Goal: Information Seeking & Learning: Learn about a topic

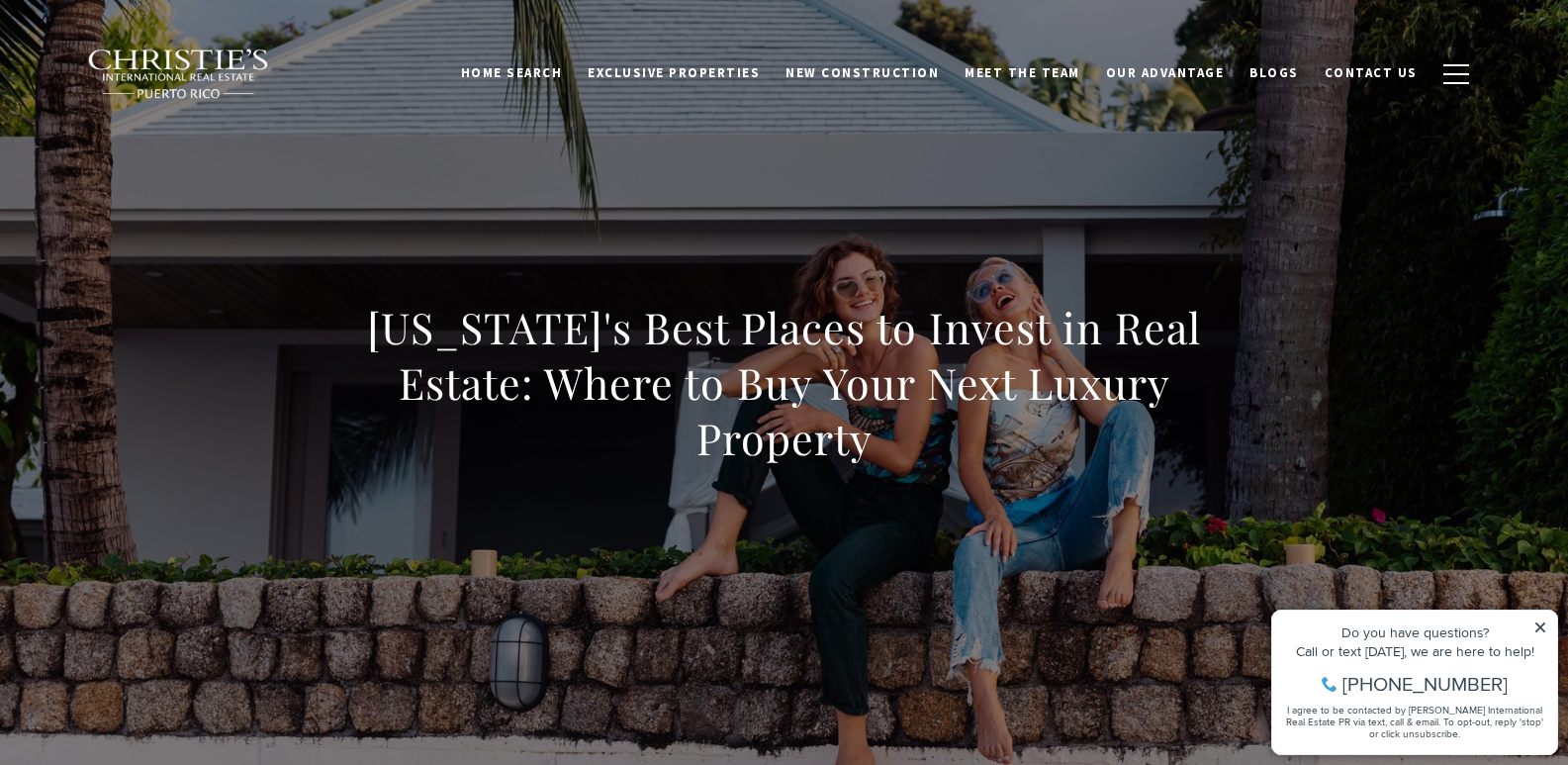
click at [1539, 626] on icon at bounding box center [1540, 627] width 10 height 10
click at [1539, 627] on icon at bounding box center [1540, 627] width 10 height 10
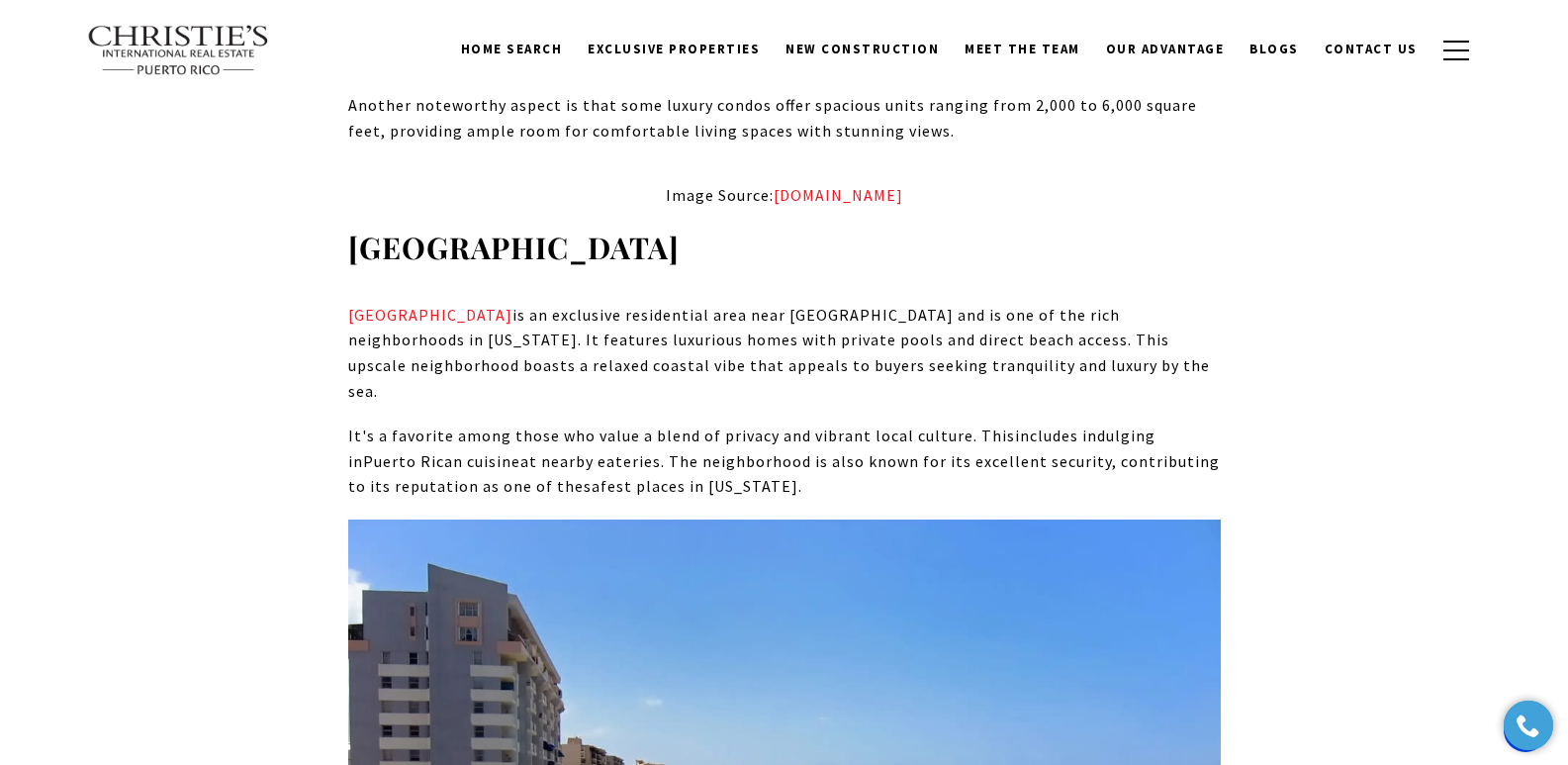
scroll to position [5466, 0]
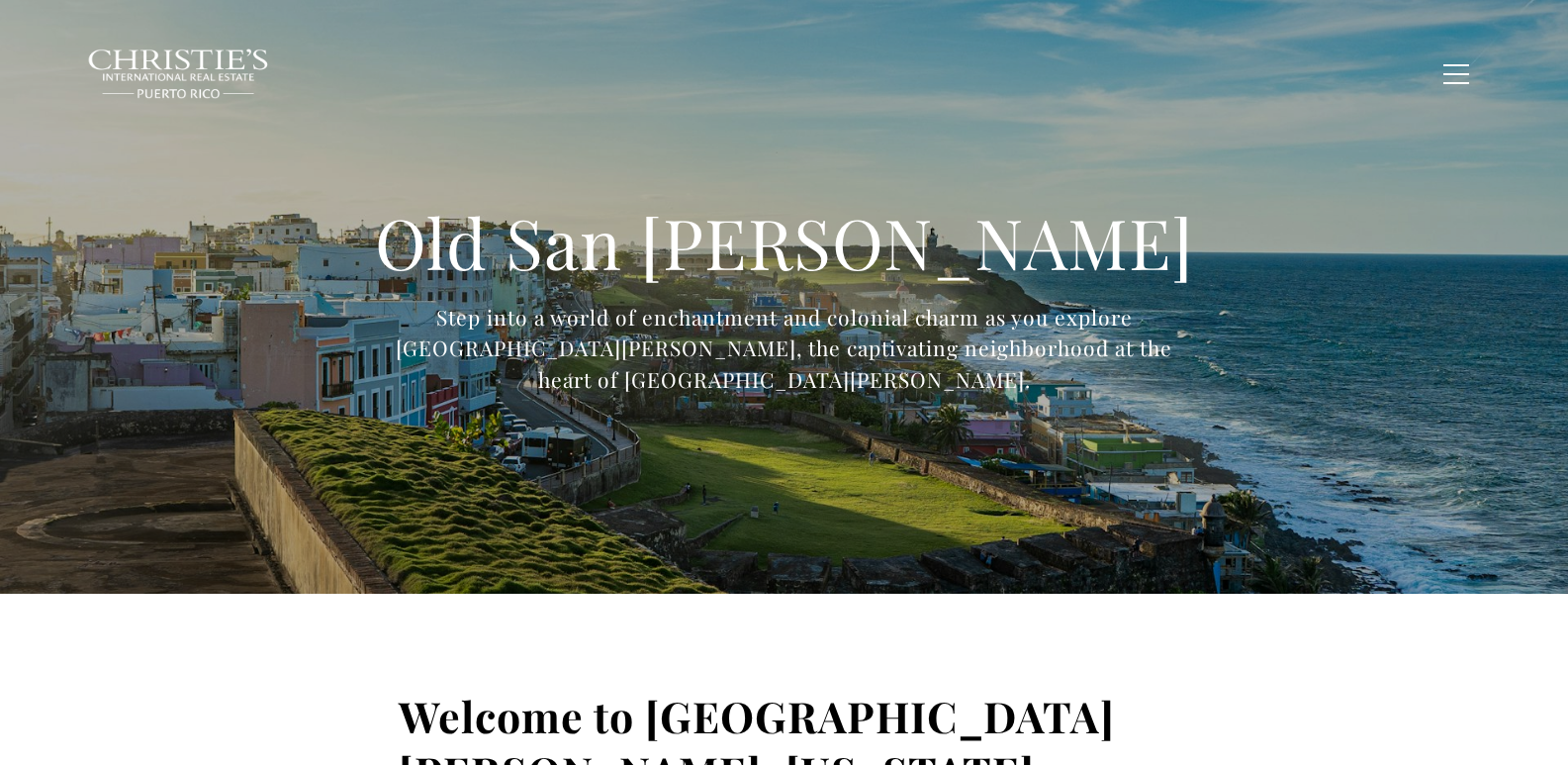
type input "**********"
type input "*********"
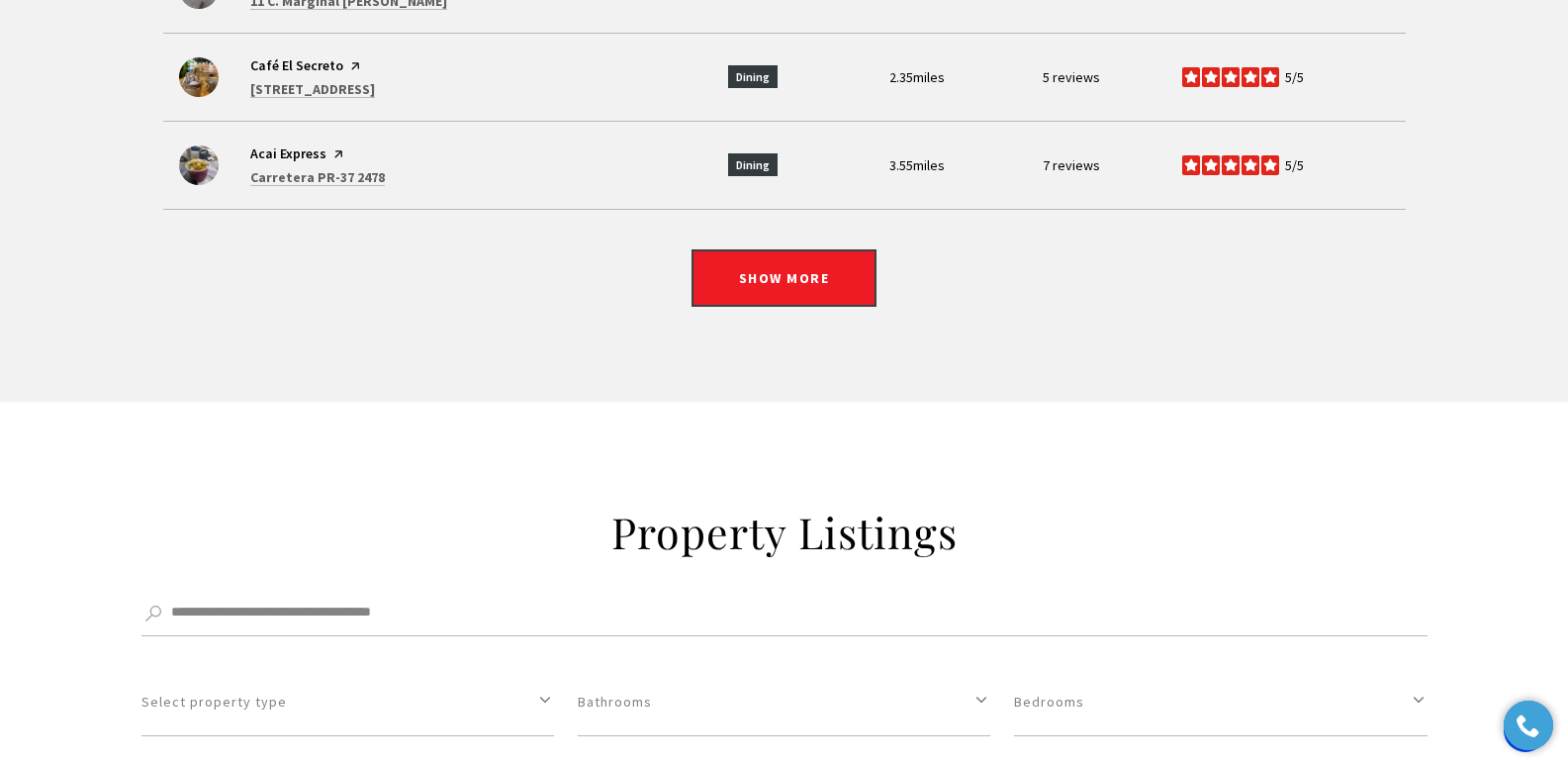
scroll to position [5352, 0]
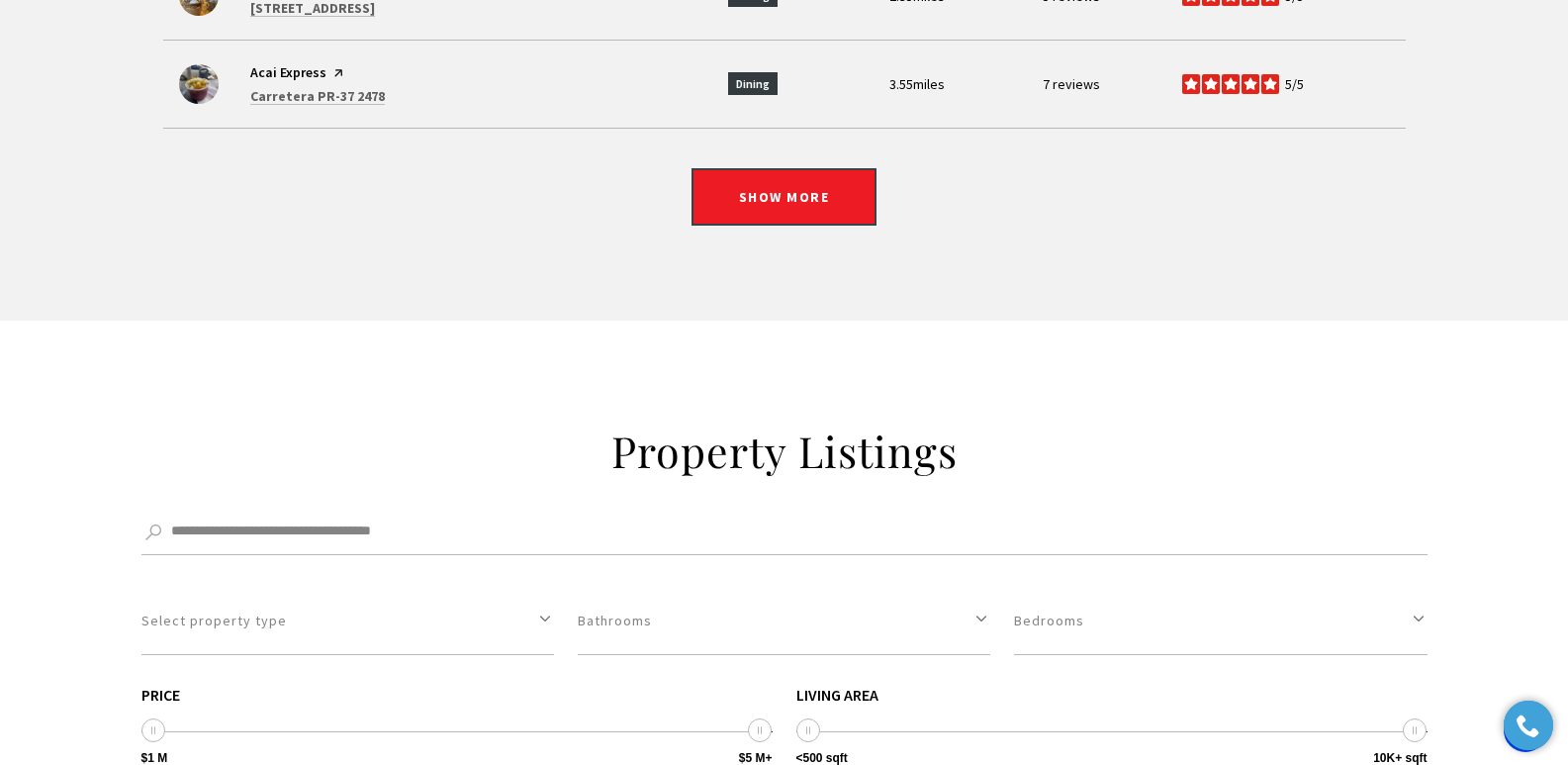
drag, startPoint x: 1577, startPoint y: 56, endPoint x: 1577, endPoint y: 446, distance: 390.0
click at [276, 586] on button "Select property type" at bounding box center [348, 620] width 413 height 68
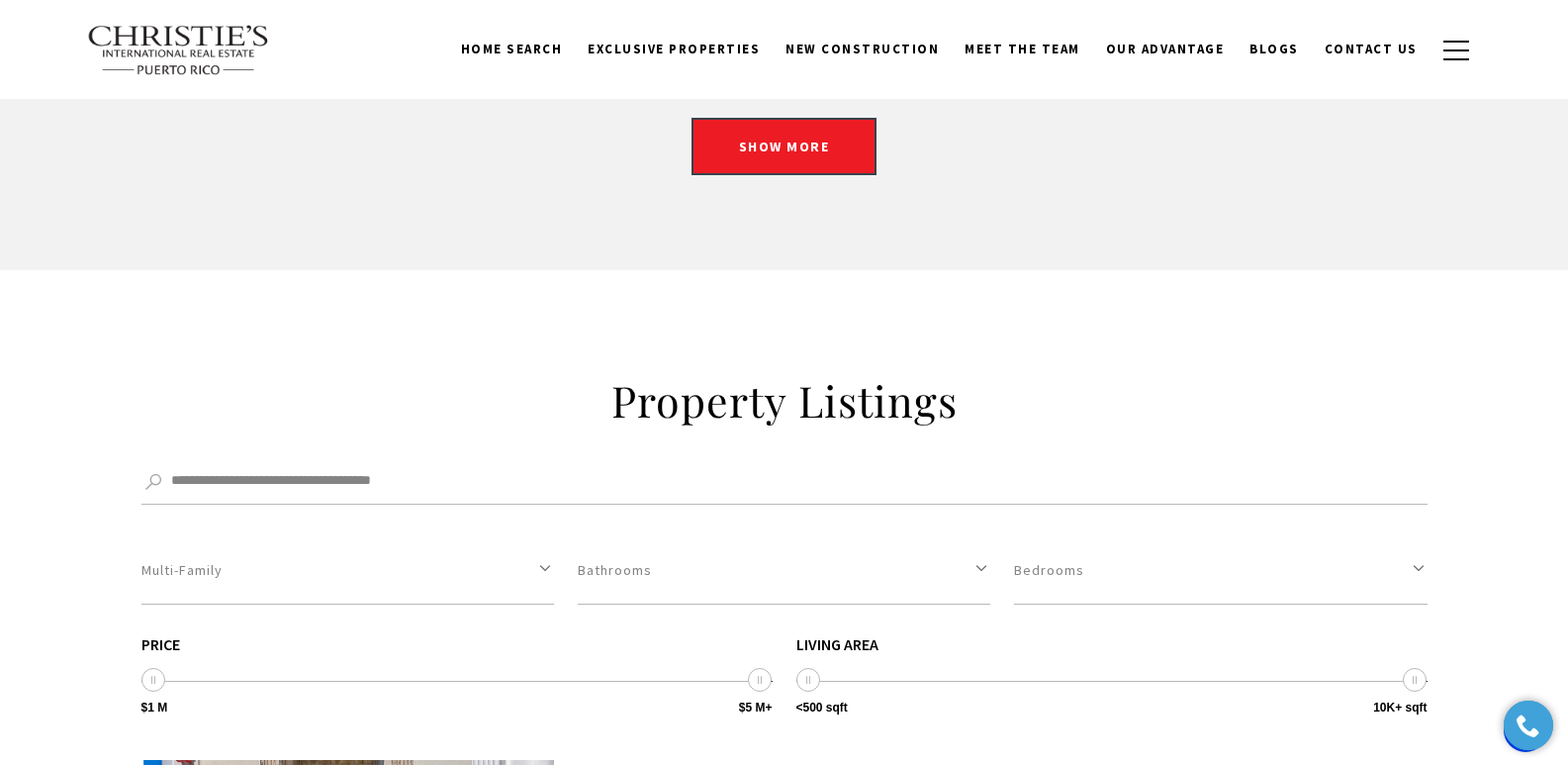
scroll to position [5377, 0]
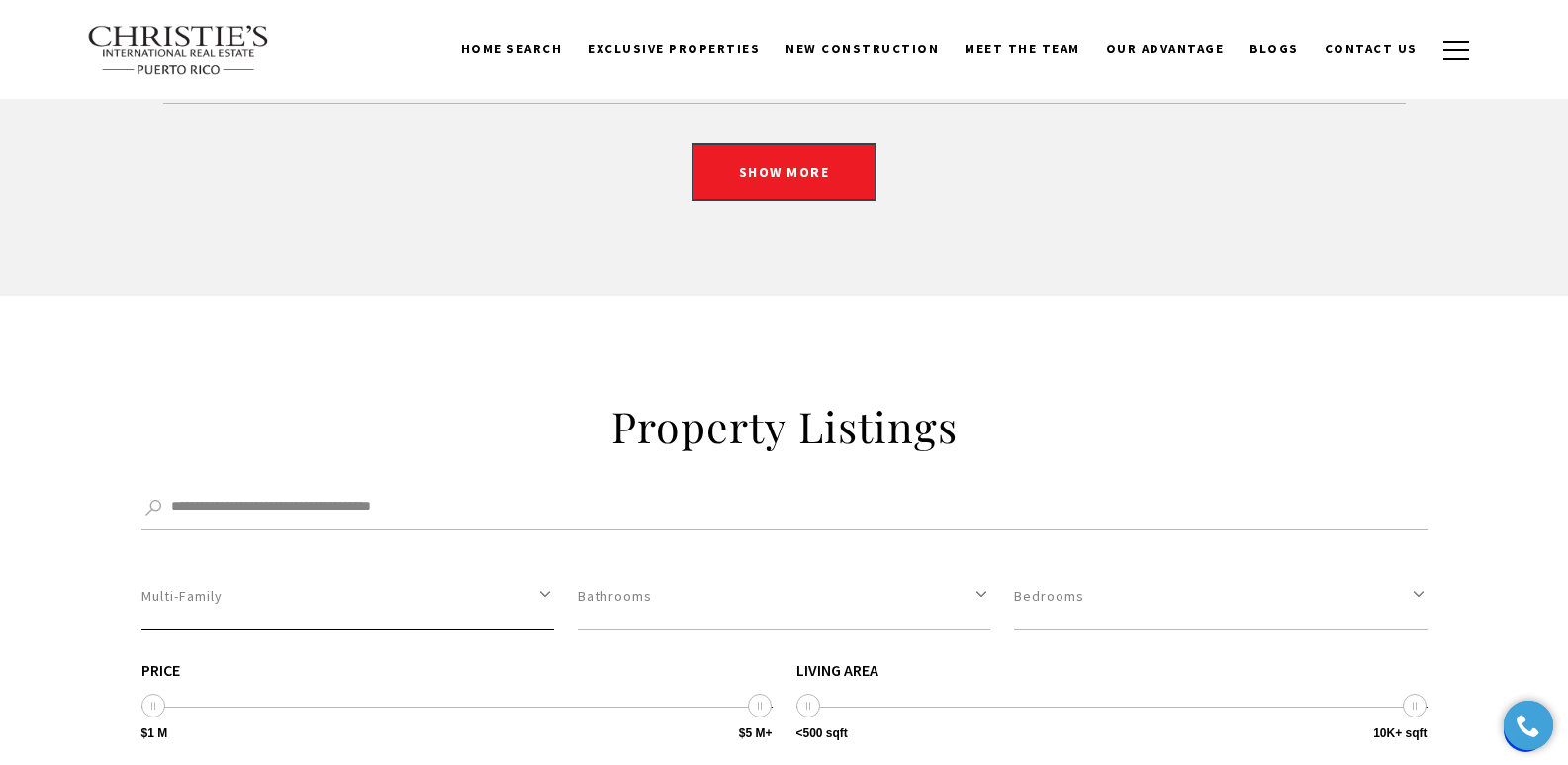
click at [217, 562] on button "Multi-Family" at bounding box center [348, 595] width 413 height 68
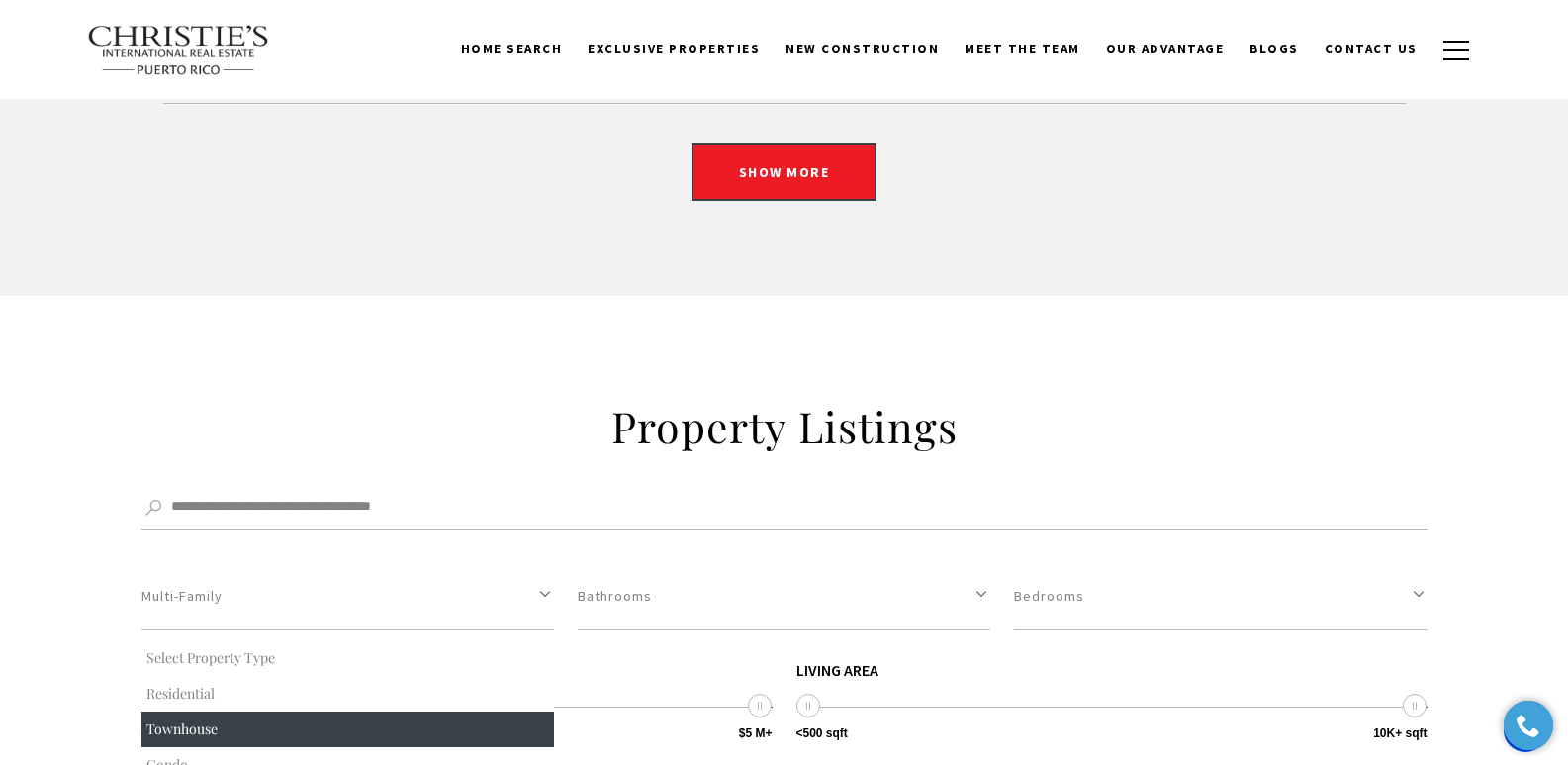
click at [212, 711] on button "Townhouse" at bounding box center [348, 729] width 413 height 36
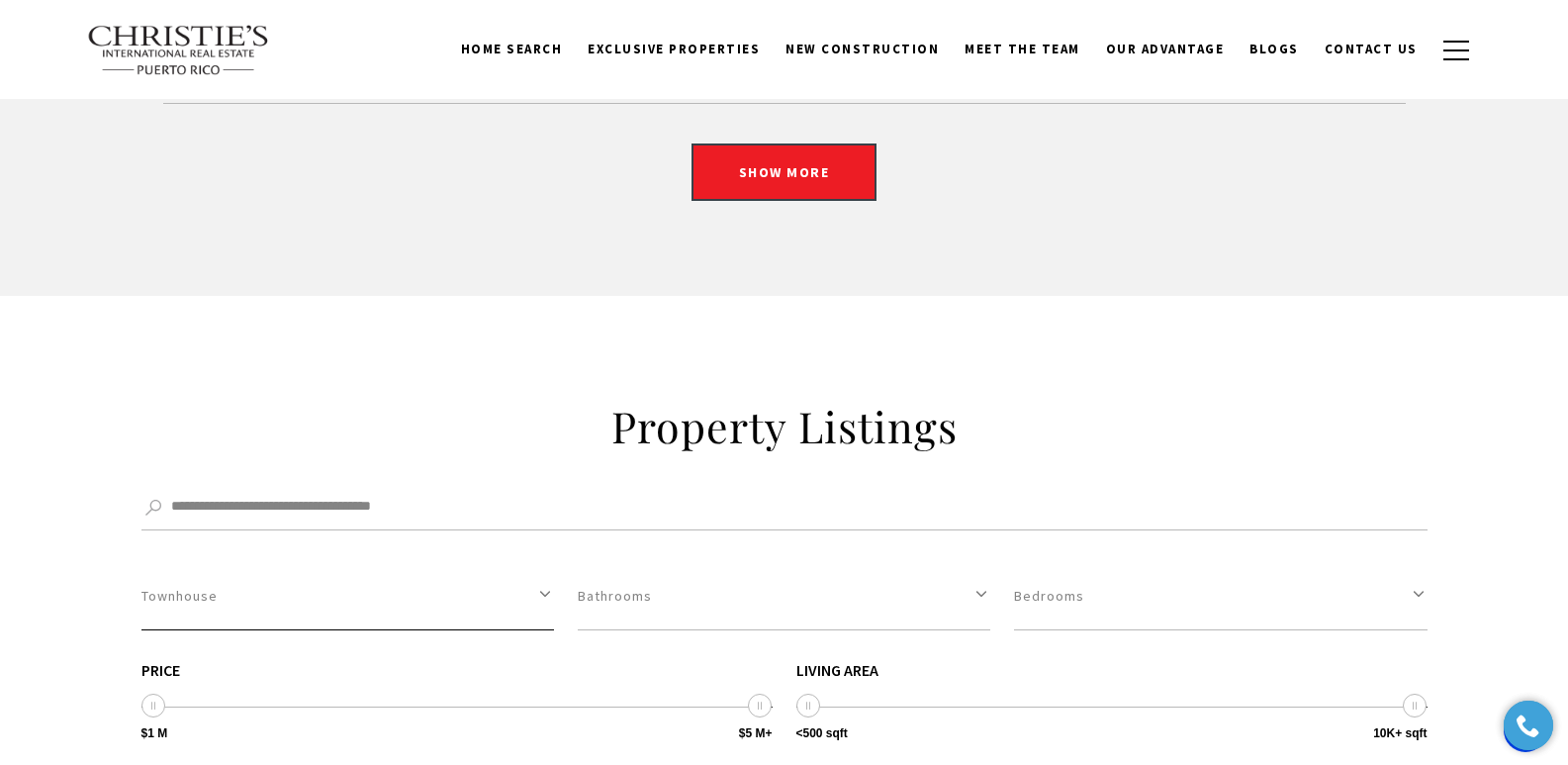
click at [221, 562] on button "Townhouse" at bounding box center [348, 595] width 413 height 68
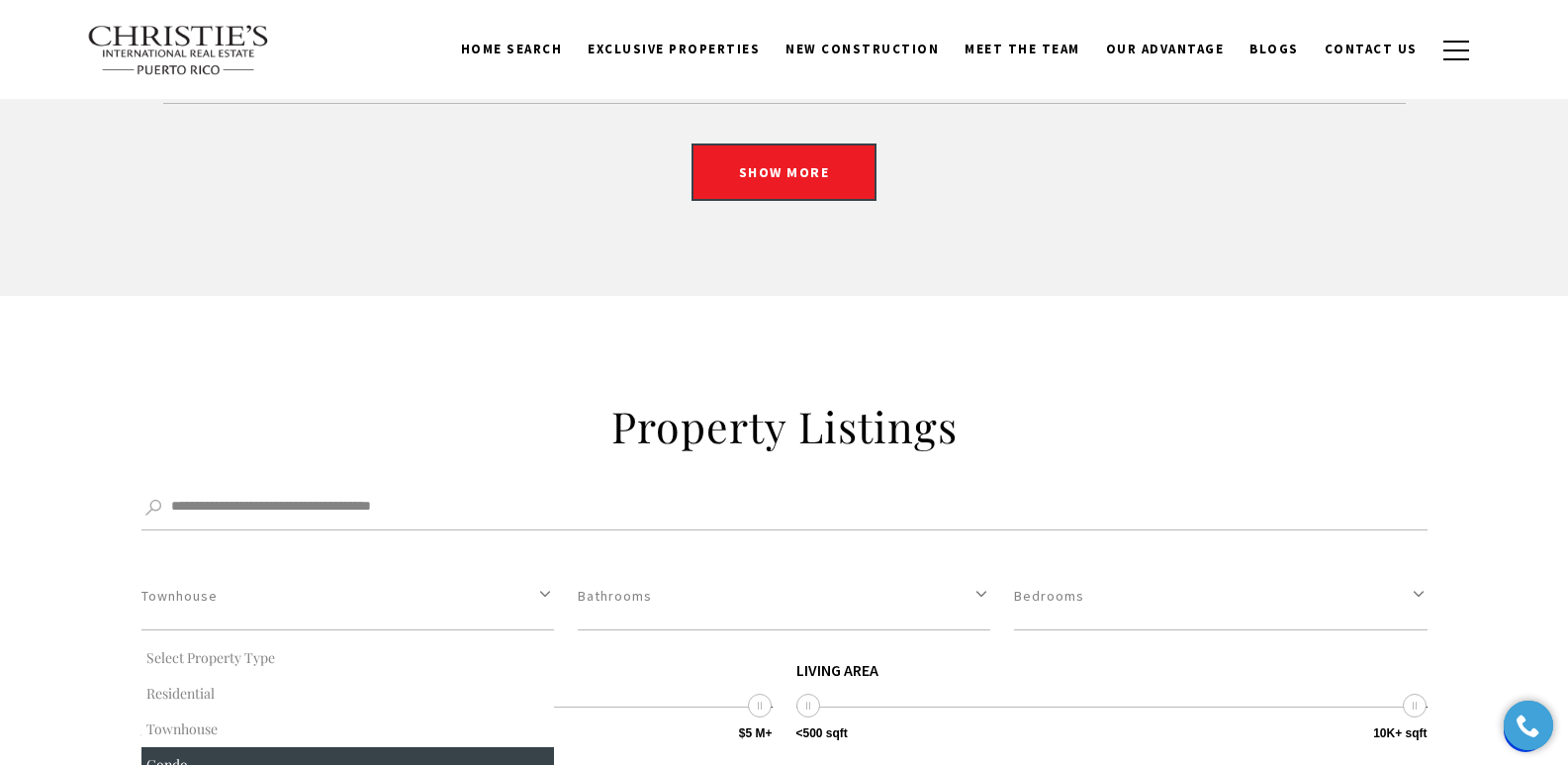
click at [205, 747] on button "Condo" at bounding box center [348, 765] width 413 height 36
select select "**********"
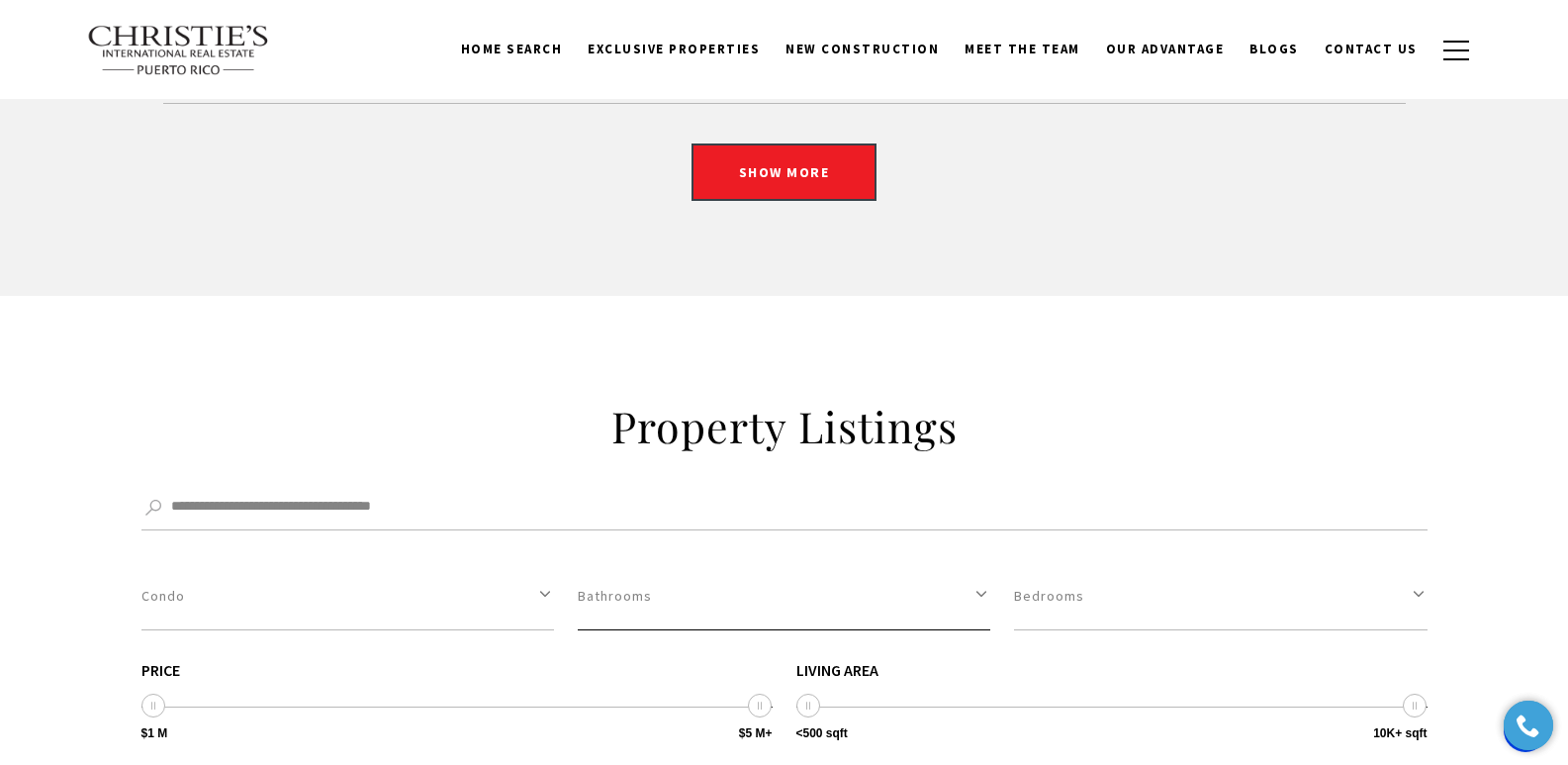
click at [584, 562] on button "Bathrooms" at bounding box center [784, 595] width 413 height 68
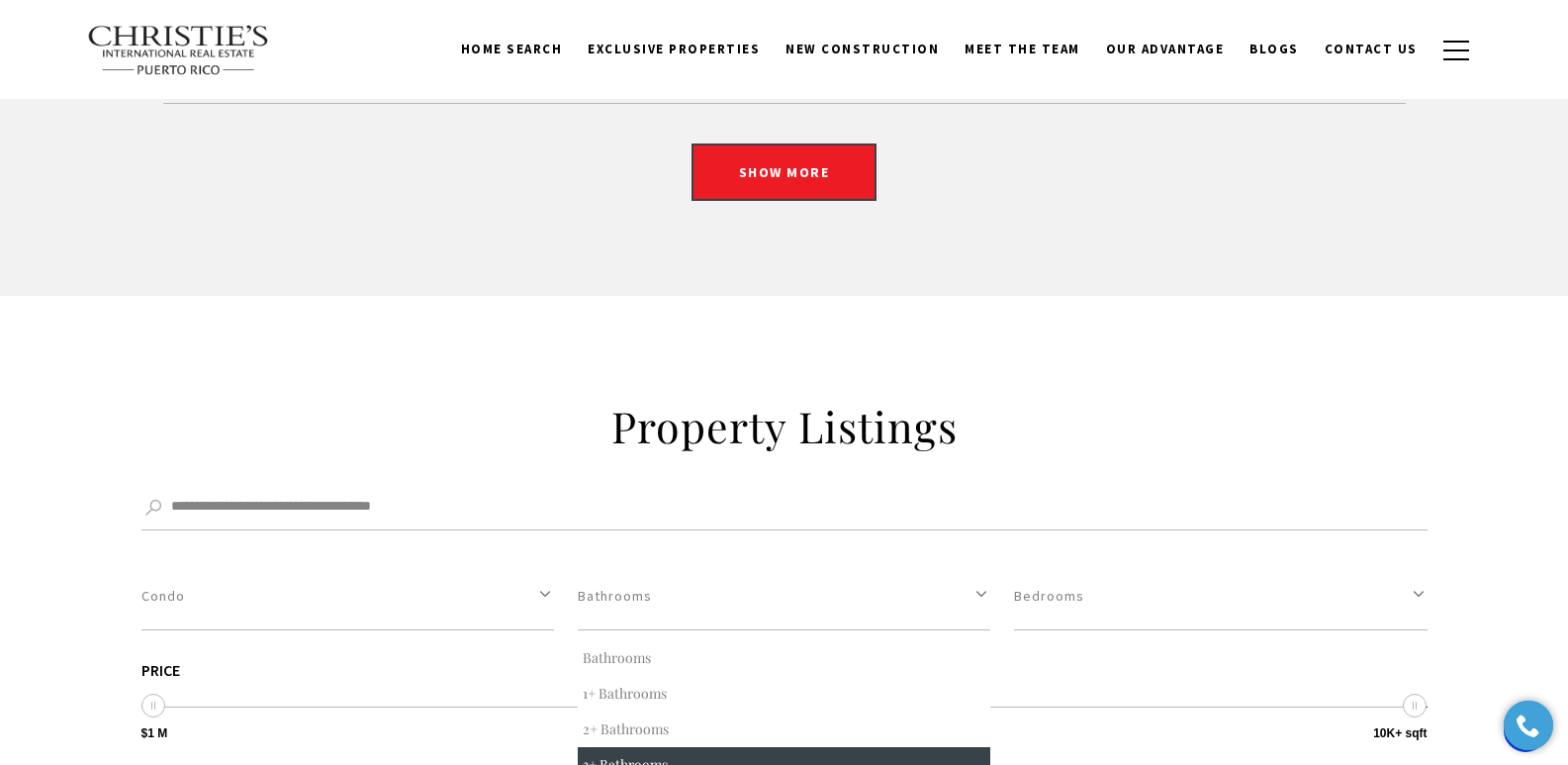
click at [634, 747] on button "3+ Bathrooms" at bounding box center [784, 765] width 413 height 36
select select "*"
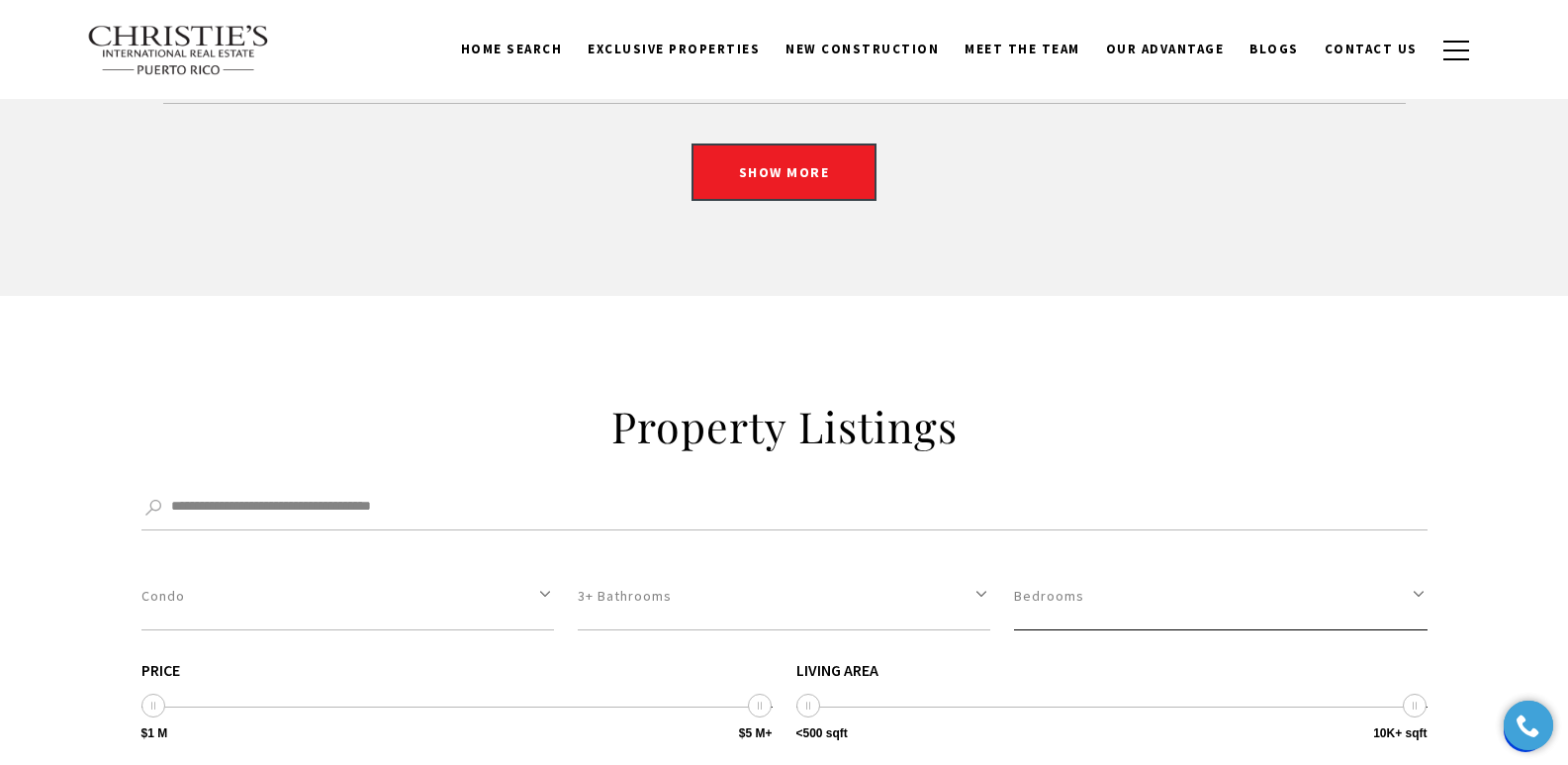
click at [1066, 562] on button "Bedrooms" at bounding box center [1220, 595] width 413 height 68
select select "*"
click at [1417, 562] on button "4+ Bedrooms" at bounding box center [1220, 595] width 413 height 68
click at [1528, 340] on div "**********" at bounding box center [784, 767] width 1568 height 943
